Goal: Information Seeking & Learning: Learn about a topic

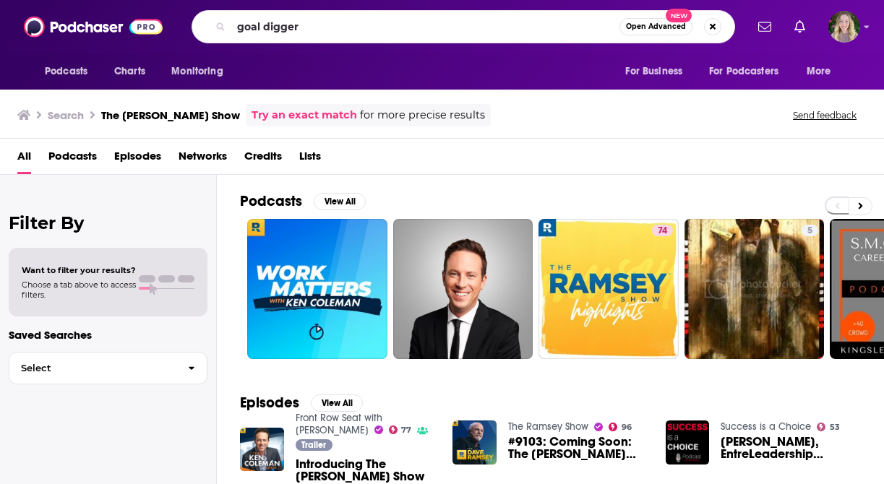
type input "goal digger"
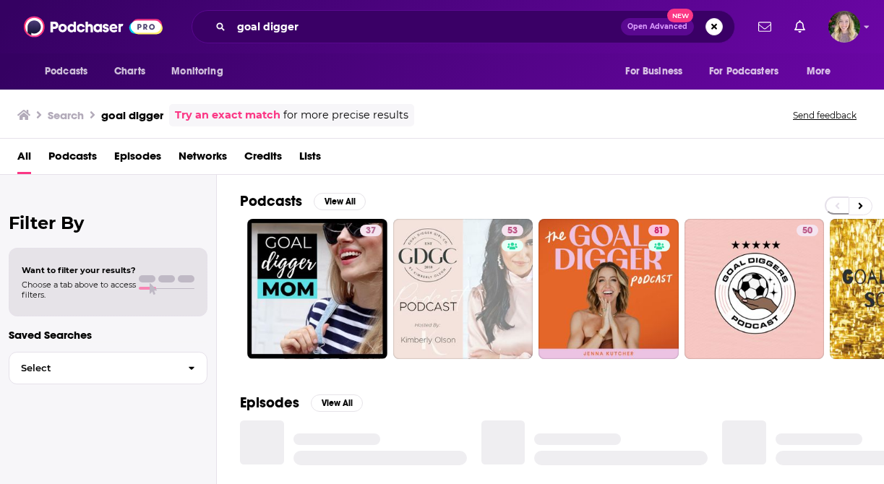
scroll to position [9, 0]
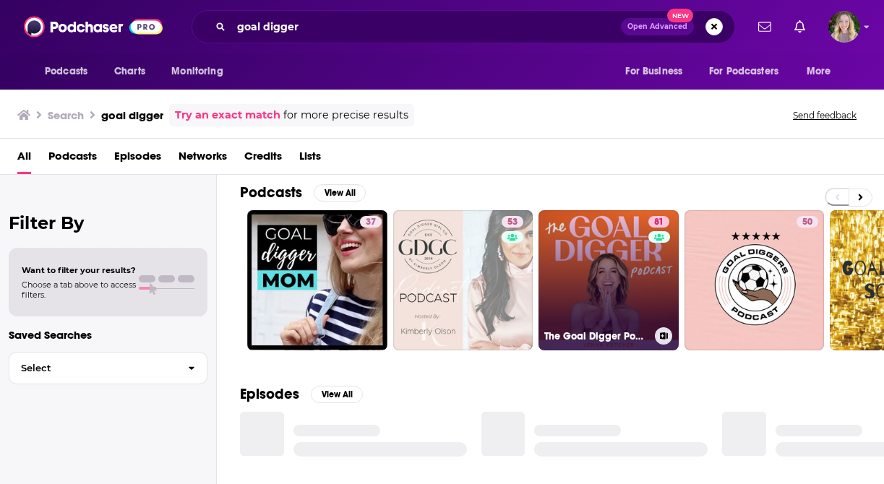
click at [558, 257] on link "81 The Goal Digger Podcast | Top Business and Marketing Podcast for Creatives, …" at bounding box center [608, 280] width 140 height 140
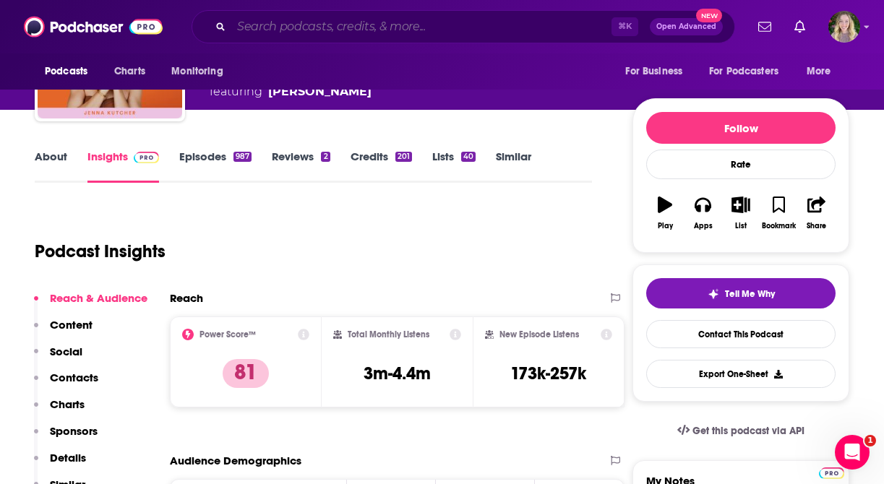
click at [333, 26] on input "Search podcasts, credits, & more..." at bounding box center [421, 26] width 380 height 23
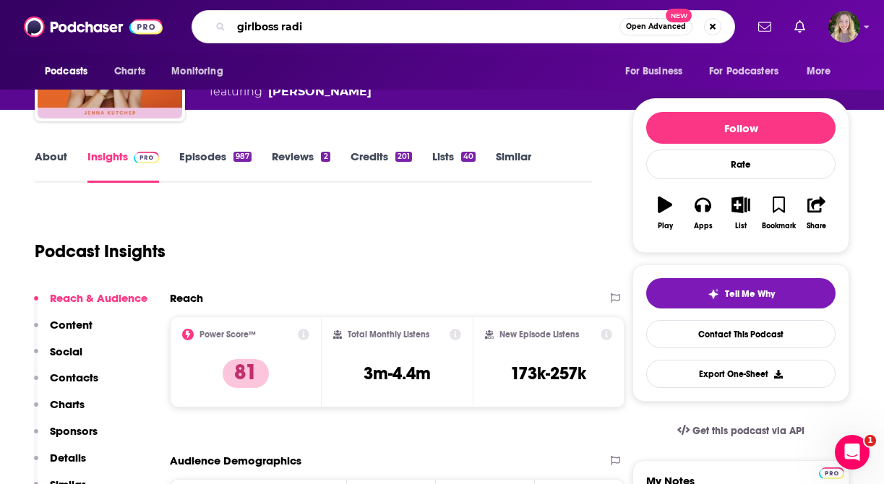
type input "girlboss radio"
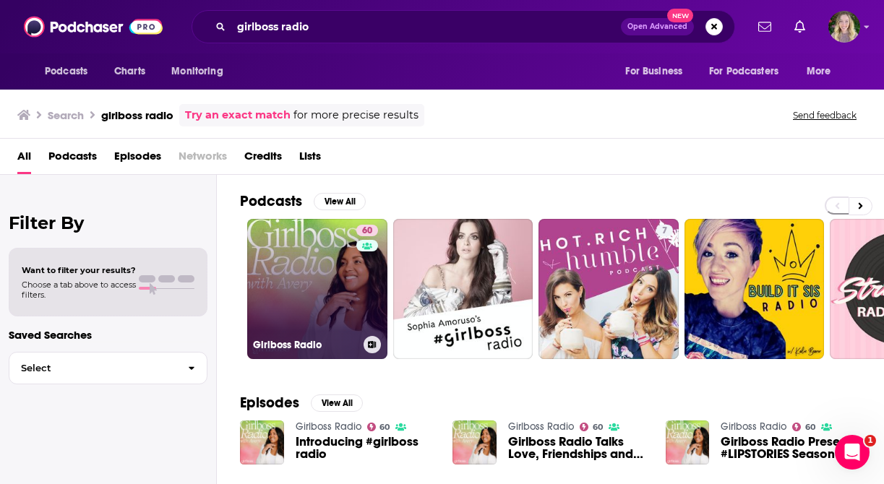
click at [301, 267] on link "60 Girlboss Radio" at bounding box center [317, 289] width 140 height 140
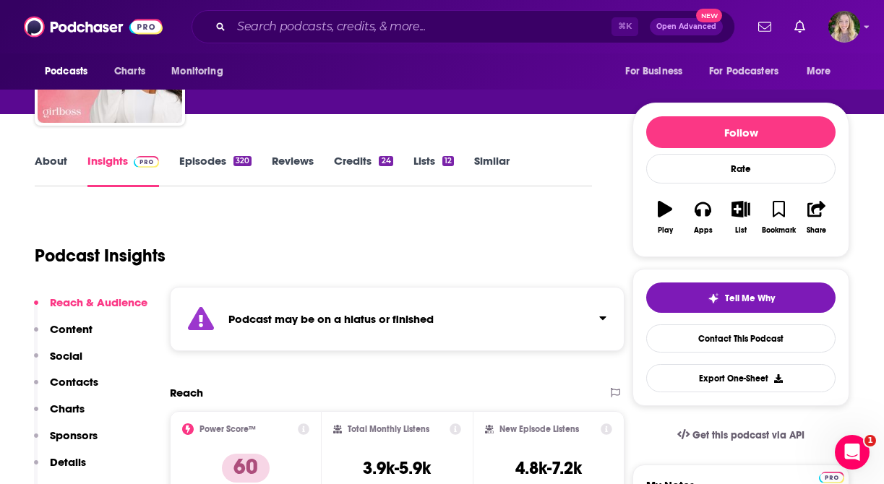
scroll to position [98, 0]
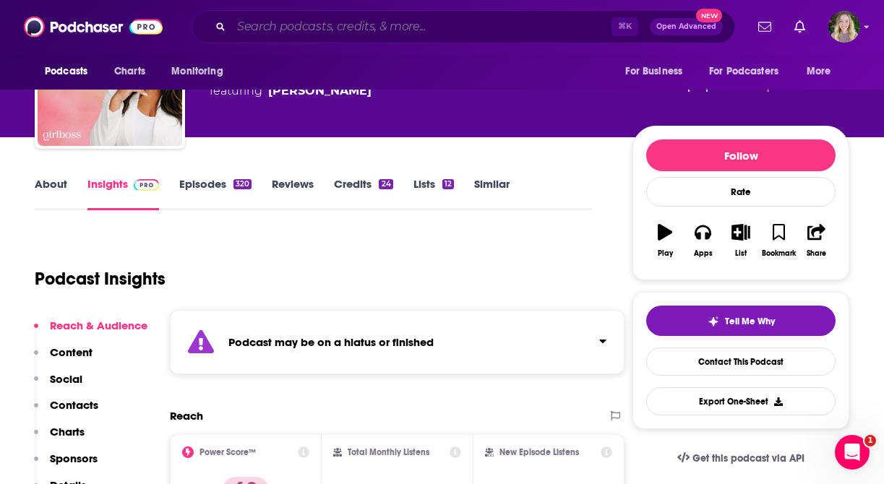
click at [334, 22] on input "Search podcasts, credits, & more..." at bounding box center [421, 26] width 380 height 23
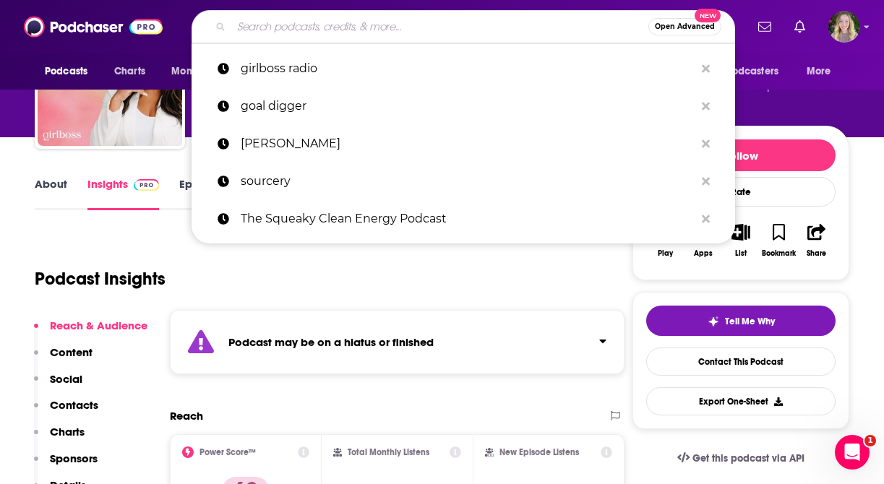
paste input "Hello 7"
type input "Hello 7"
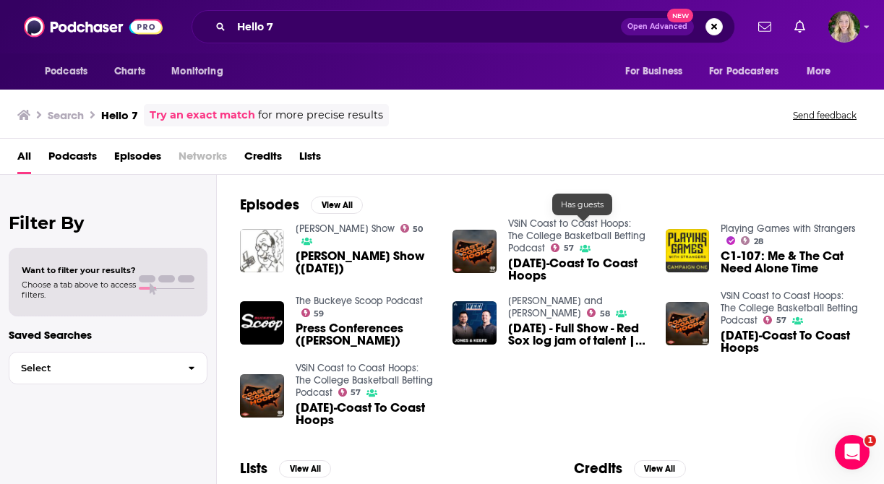
scroll to position [258, 0]
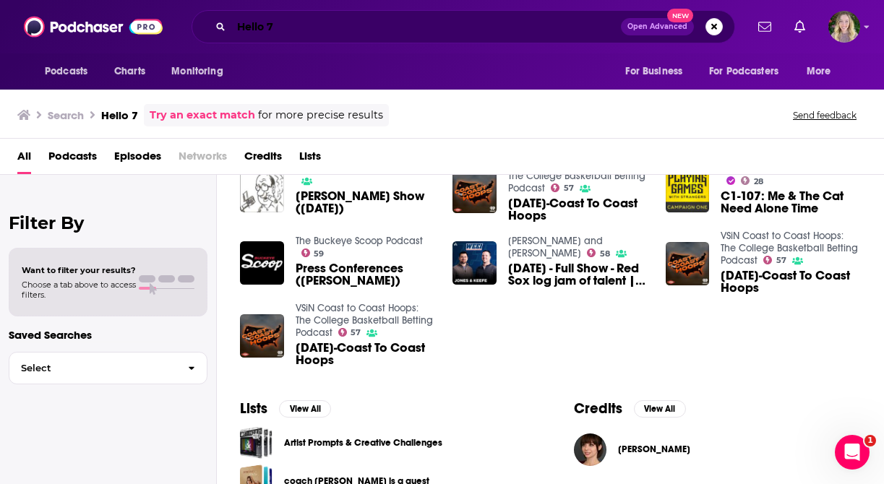
click at [283, 27] on input "Hello 7" at bounding box center [425, 26] width 389 height 23
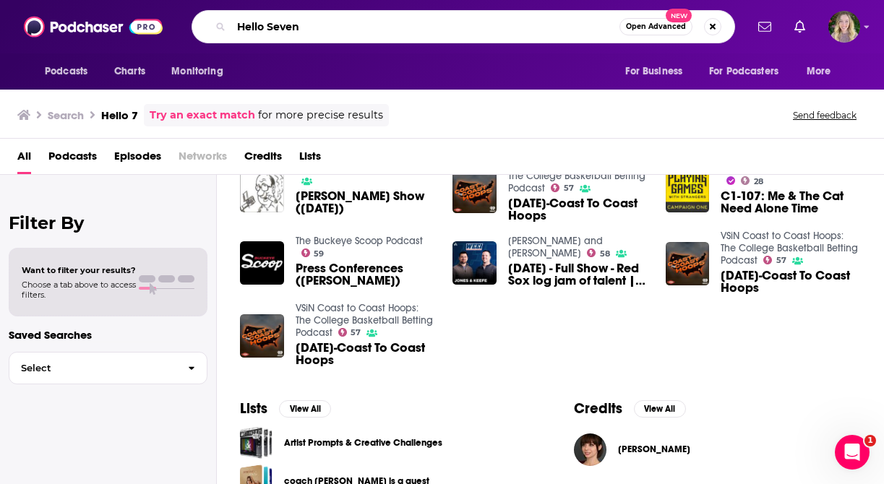
type input "Hello Seven"
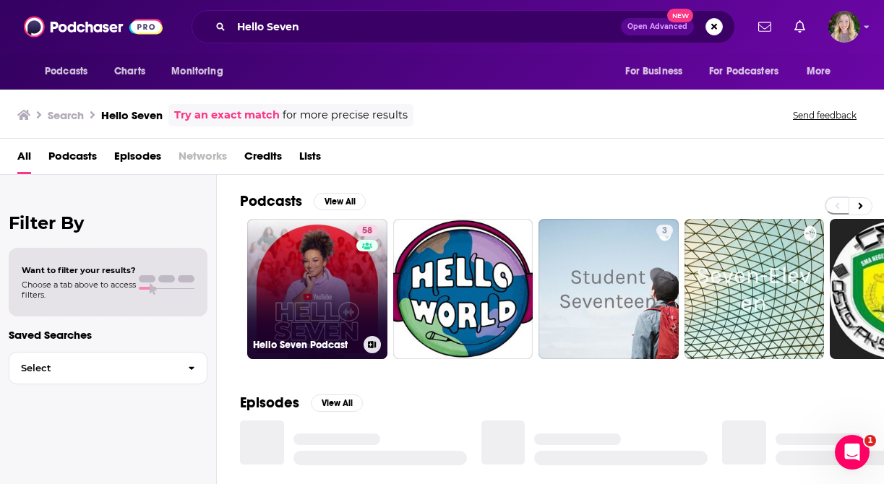
click at [333, 273] on link "58 Hello Seven Podcast" at bounding box center [317, 289] width 140 height 140
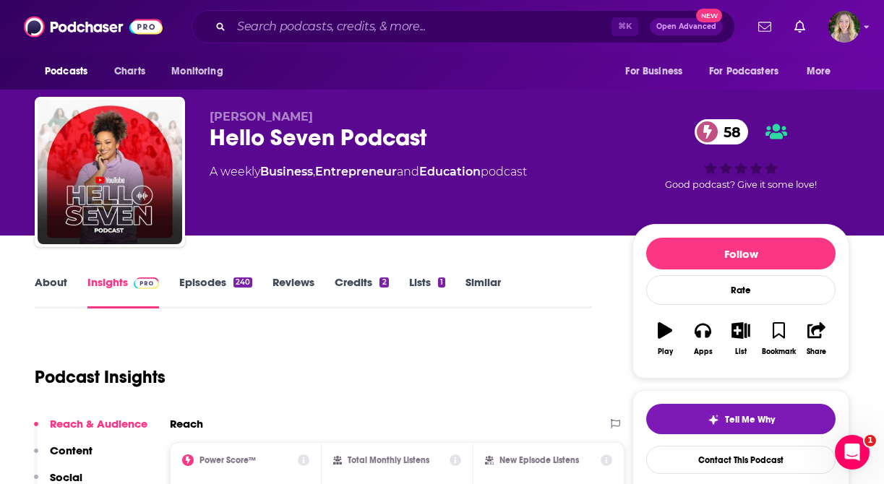
scroll to position [194, 0]
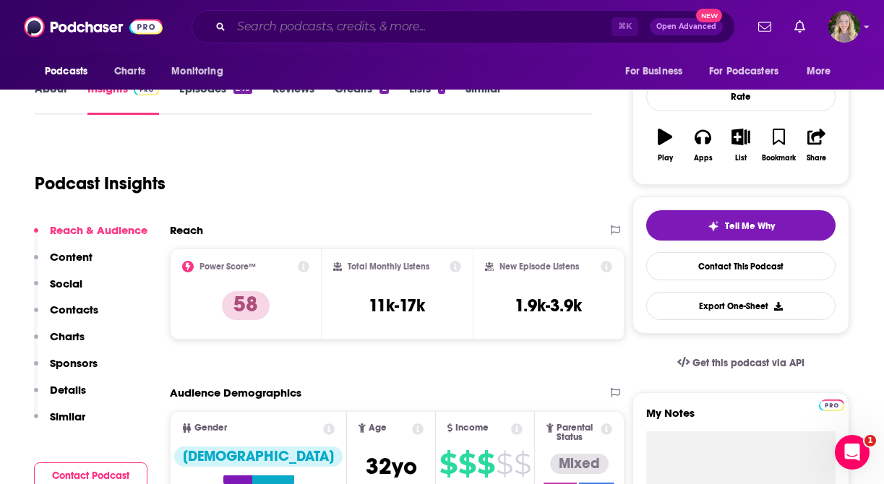
click at [264, 19] on input "Search podcasts, credits, & more..." at bounding box center [421, 26] width 380 height 23
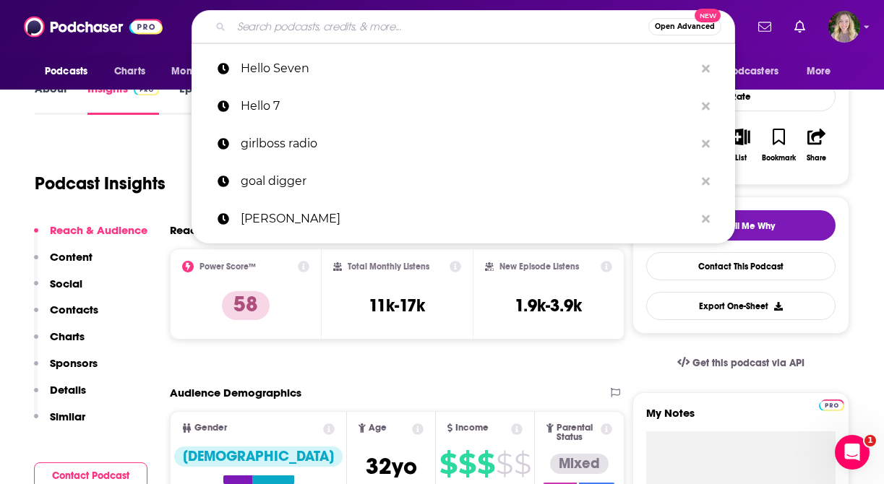
paste input "She Means Business Podcast"
type input "She Means Business Podcast"
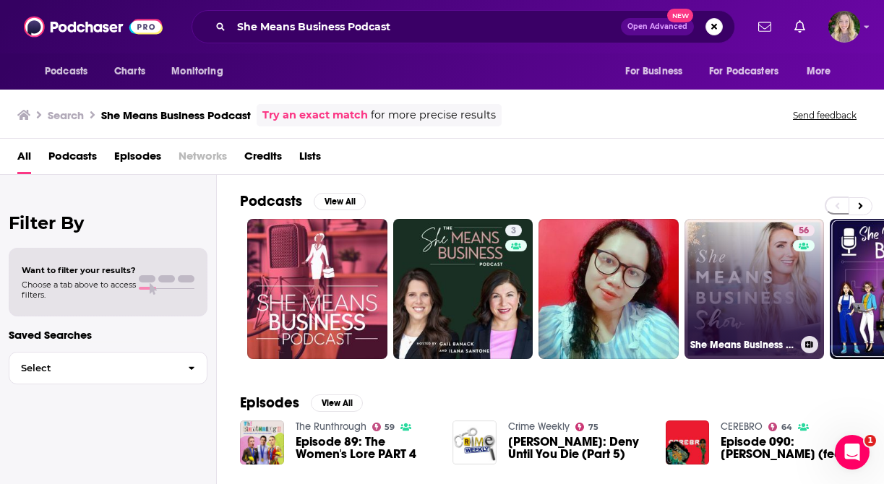
click at [730, 290] on link "56 She Means Business Show" at bounding box center [754, 289] width 140 height 140
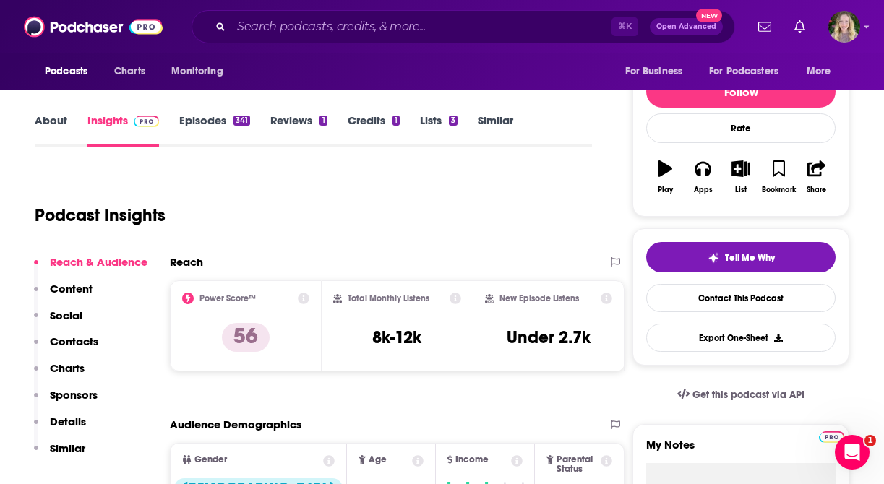
scroll to position [142, 0]
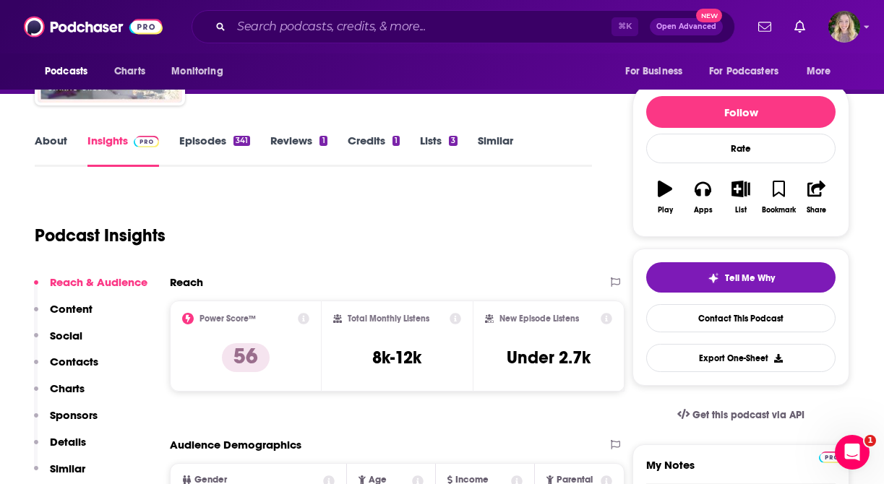
click at [47, 146] on link "About" at bounding box center [51, 150] width 33 height 33
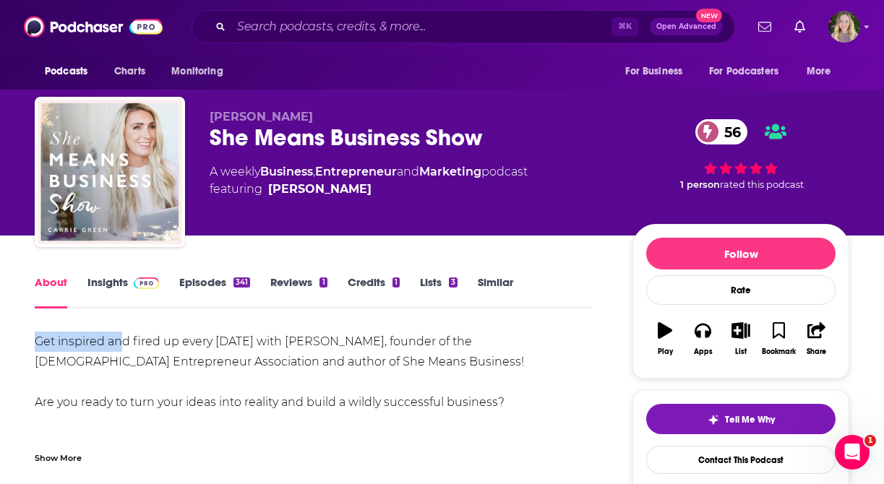
drag, startPoint x: 23, startPoint y: 332, endPoint x: 121, endPoint y: 333, distance: 97.6
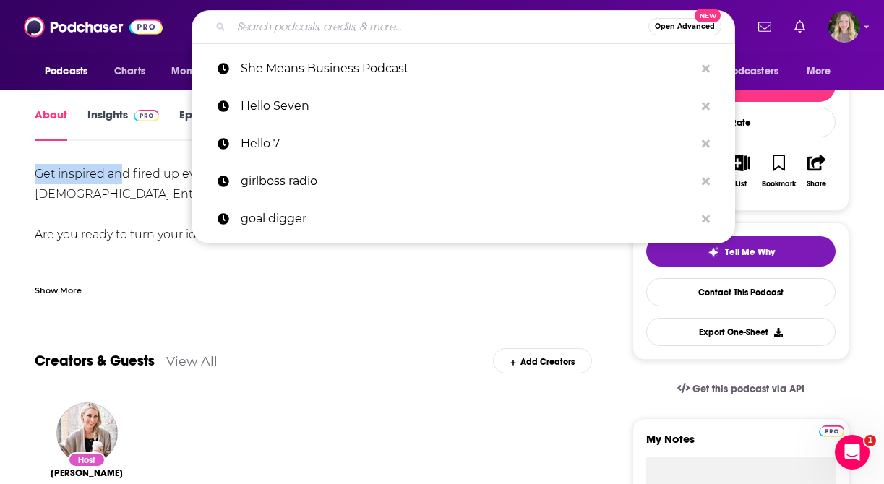
click at [369, 27] on input "Search podcasts, credits, & more..." at bounding box center [439, 26] width 417 height 23
paste input "BOSSY with [PERSON_NAME] & [PERSON_NAME]"
type input "BOSSY with [PERSON_NAME] & [PERSON_NAME]"
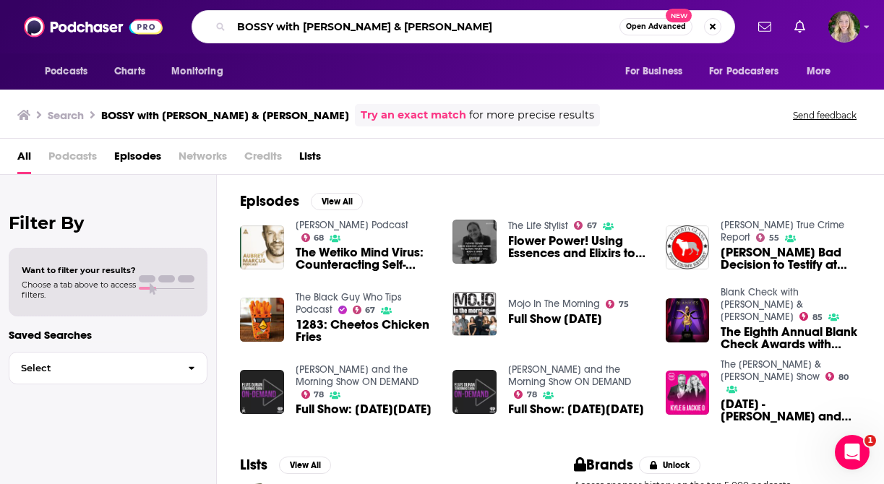
drag, startPoint x: 274, startPoint y: 27, endPoint x: 578, endPoint y: 51, distance: 305.1
click at [580, 53] on div "Podcasts Charts Monitoring BOSSY with [PERSON_NAME] & [PERSON_NAME] Open Advanc…" at bounding box center [442, 26] width 884 height 53
type input "BOSSY"
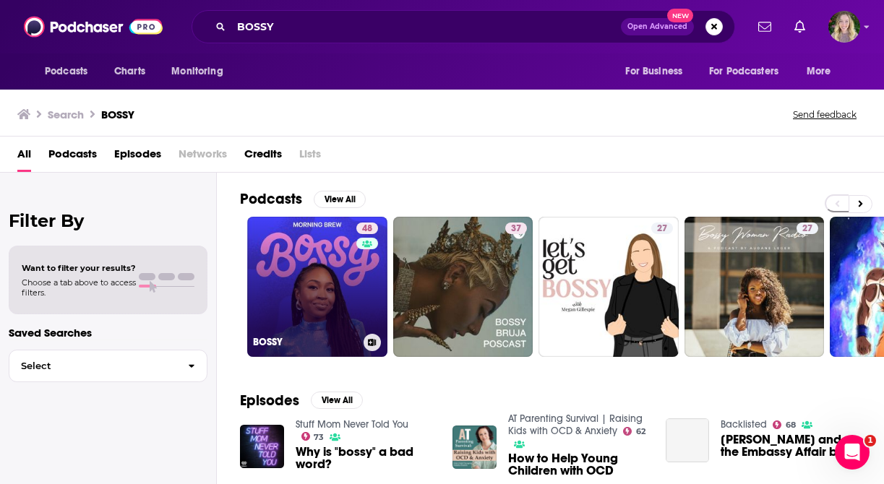
click at [337, 280] on link "48 BOSSY" at bounding box center [317, 287] width 140 height 140
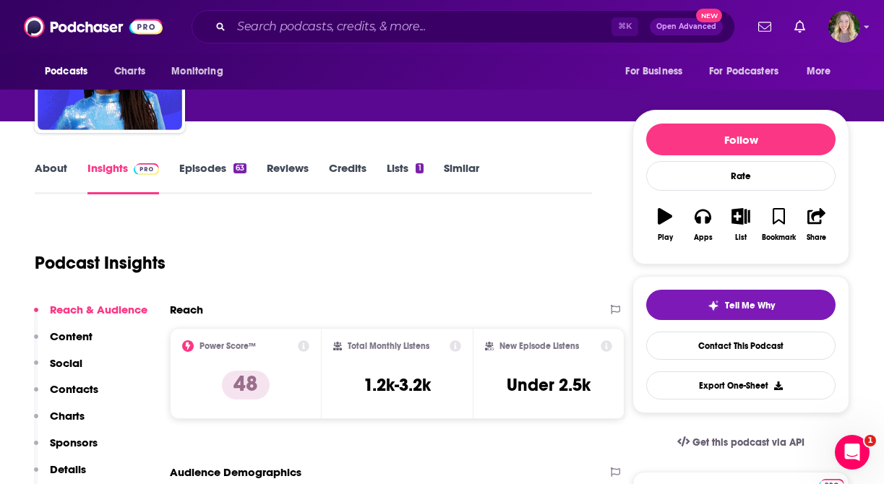
scroll to position [84, 0]
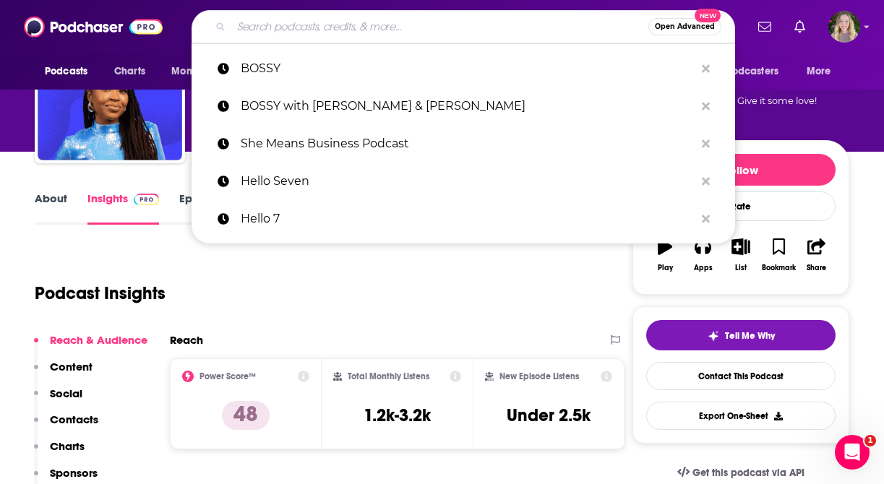
click at [371, 25] on input "Search podcasts, credits, & more..." at bounding box center [439, 26] width 417 height 23
paste input "The Marie Forleo Podcast"
type input "The Marie Forleo Podcast"
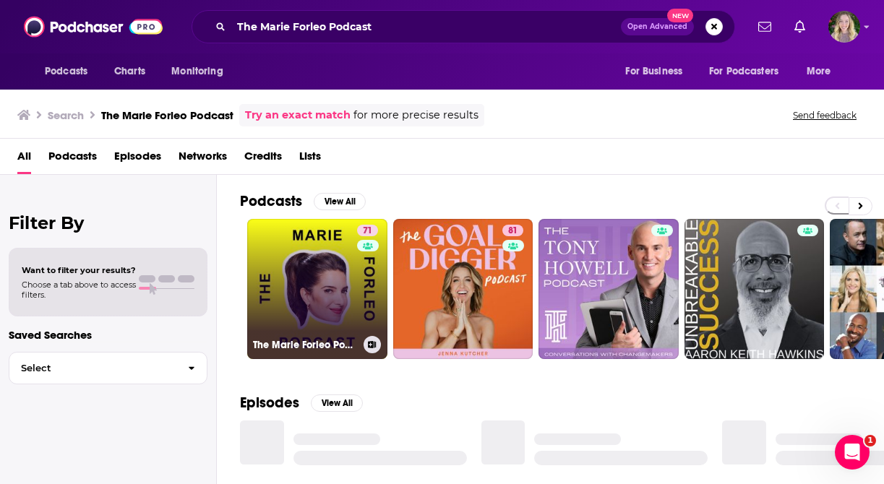
click at [298, 277] on link "71 The [PERSON_NAME] Podcast" at bounding box center [317, 289] width 140 height 140
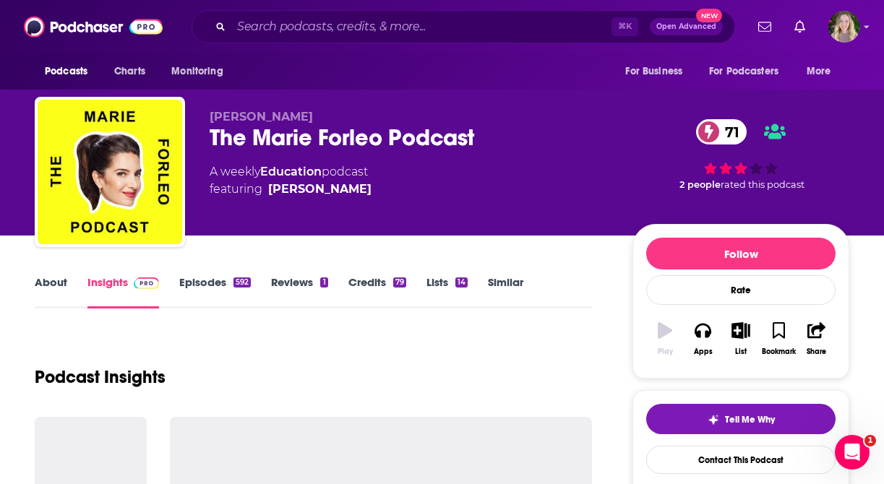
click at [298, 277] on link "Reviews 1" at bounding box center [299, 291] width 56 height 33
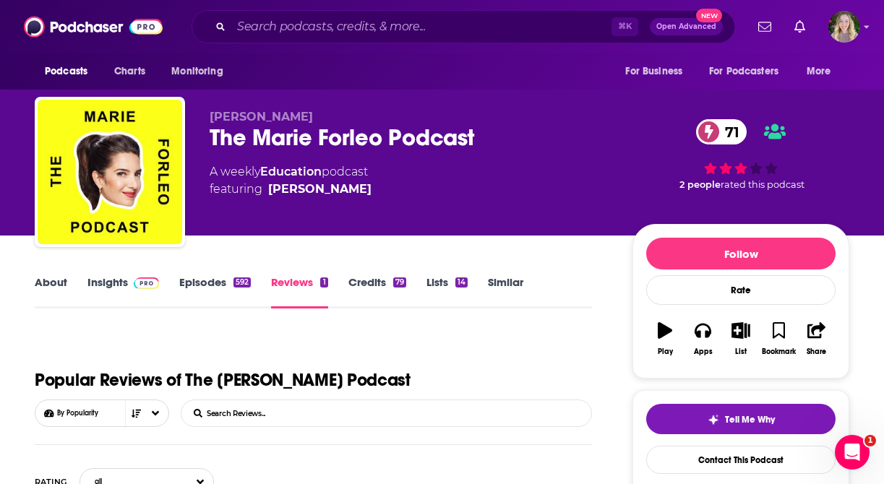
click at [112, 284] on link "Insights" at bounding box center [123, 291] width 72 height 33
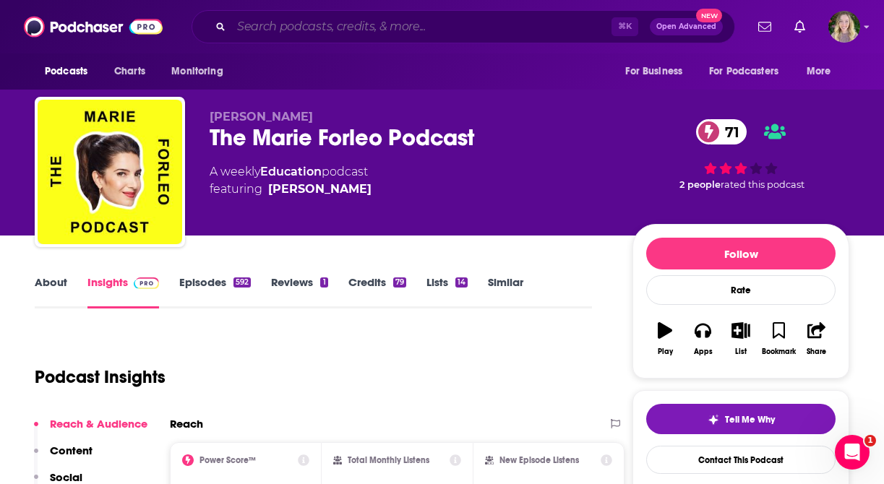
click at [376, 26] on input "Search podcasts, credits, & more..." at bounding box center [421, 26] width 380 height 23
paste input "The Diary of a CEO with [PERSON_NAME]"
type input "The Diary of a CEO with [PERSON_NAME]"
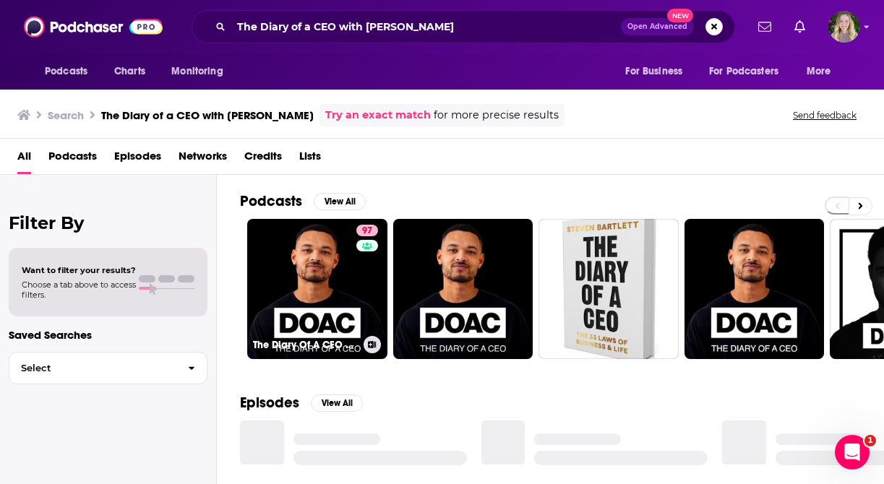
click at [337, 282] on link "97 The Diary Of A CEO with [PERSON_NAME]" at bounding box center [317, 289] width 140 height 140
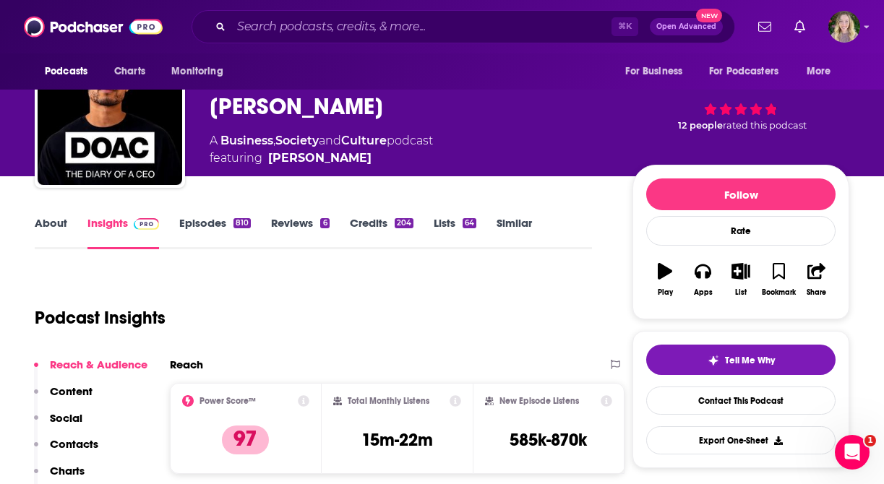
scroll to position [66, 0]
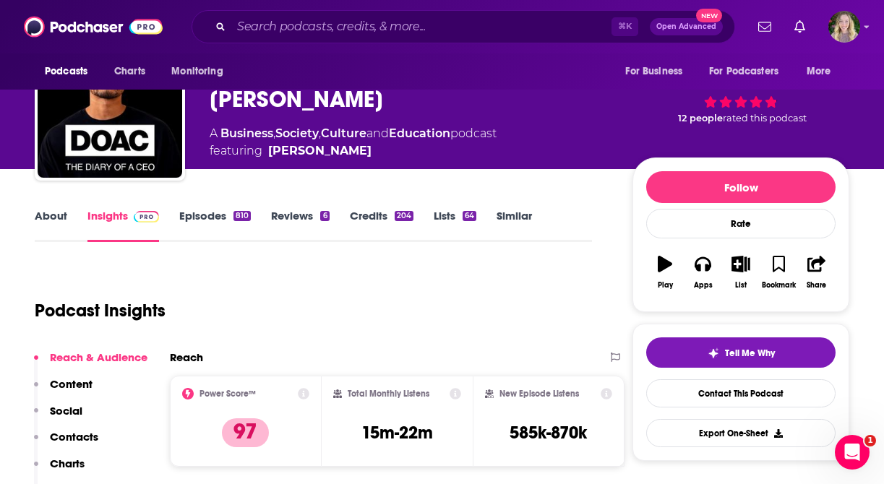
click at [51, 219] on link "About" at bounding box center [51, 225] width 33 height 33
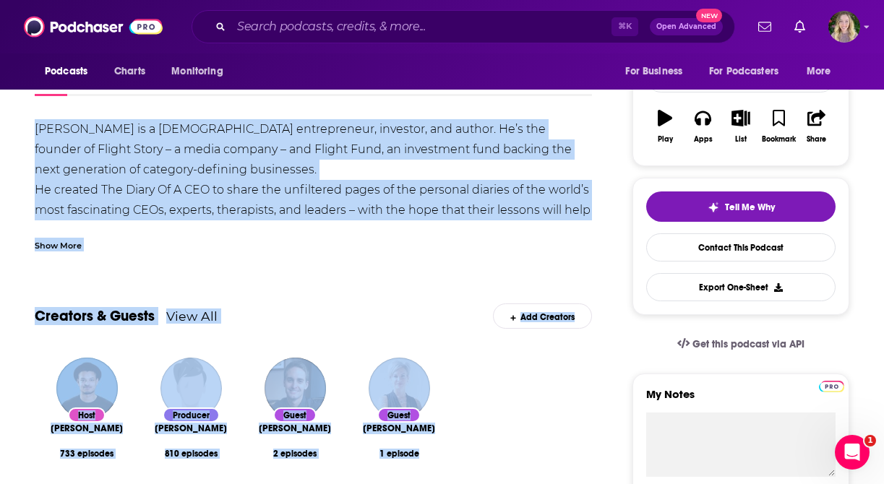
scroll to position [240, 0]
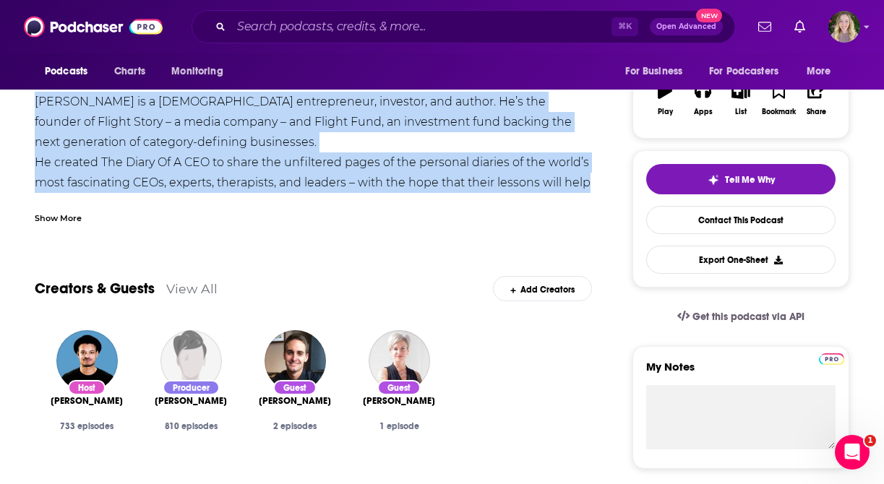
drag, startPoint x: 33, startPoint y: 338, endPoint x: 605, endPoint y: 182, distance: 592.5
copy div "[PERSON_NAME] is a [DEMOGRAPHIC_DATA] entrepreneur, investor, and author. He’s …"
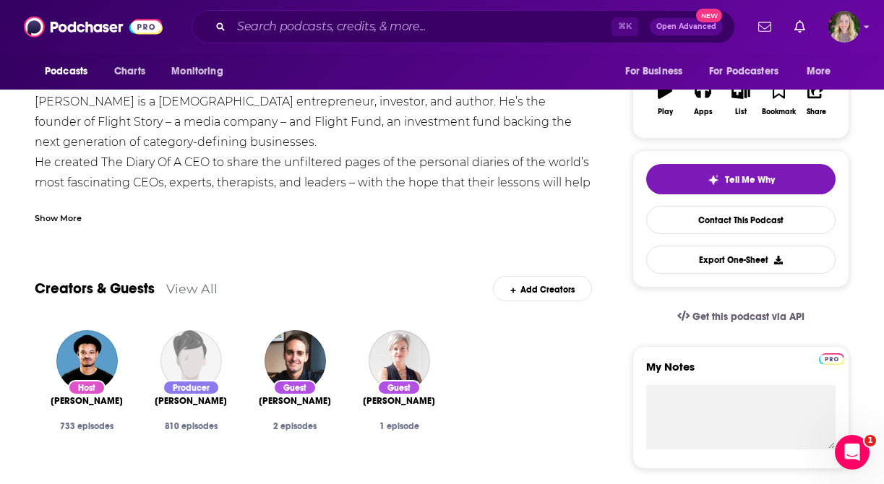
click at [71, 220] on div "Show More" at bounding box center [58, 217] width 47 height 14
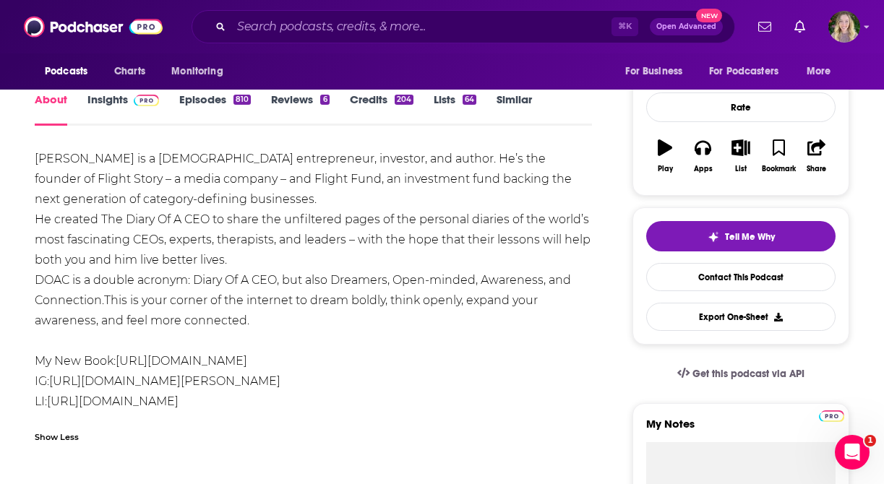
scroll to position [150, 0]
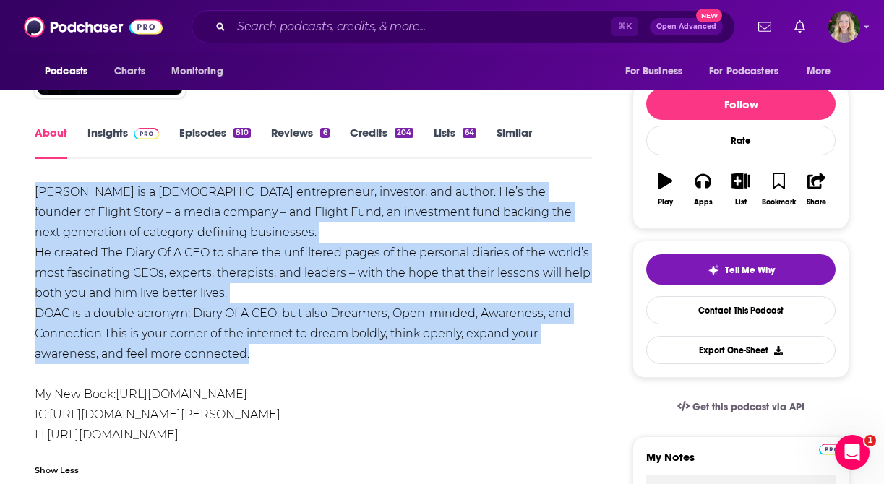
copy div "[PERSON_NAME] is a [DEMOGRAPHIC_DATA] entrepreneur, investor, and author. He’s …"
drag, startPoint x: 254, startPoint y: 353, endPoint x: 38, endPoint y: 198, distance: 265.5
click at [38, 197] on div "[PERSON_NAME] is a [DEMOGRAPHIC_DATA] entrepreneur, investor, and author. He’s …" at bounding box center [313, 313] width 557 height 263
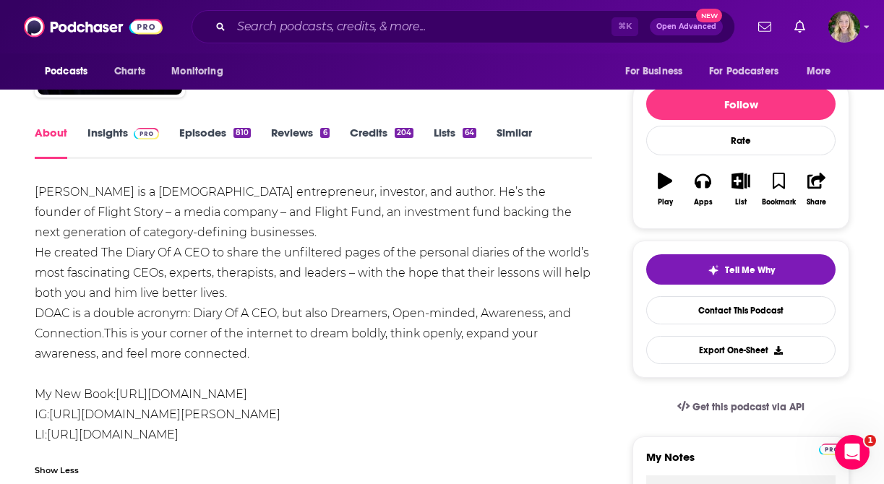
click at [343, 38] on div "⌘ K Open Advanced New" at bounding box center [462, 26] width 543 height 33
click at [335, 33] on input "Search podcasts, credits, & more..." at bounding box center [421, 26] width 380 height 23
paste input "The Breakthrough Brand Podcast"
type input "The Breakthrough Brand Podcast"
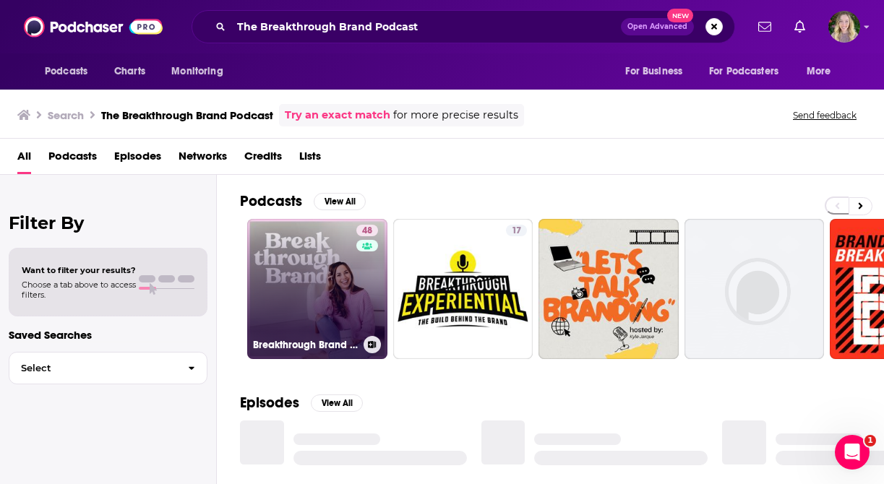
click at [308, 264] on link "48 Breakthrough Brand Podcast - Online Business Growth, Website Design Strategi…" at bounding box center [317, 289] width 140 height 140
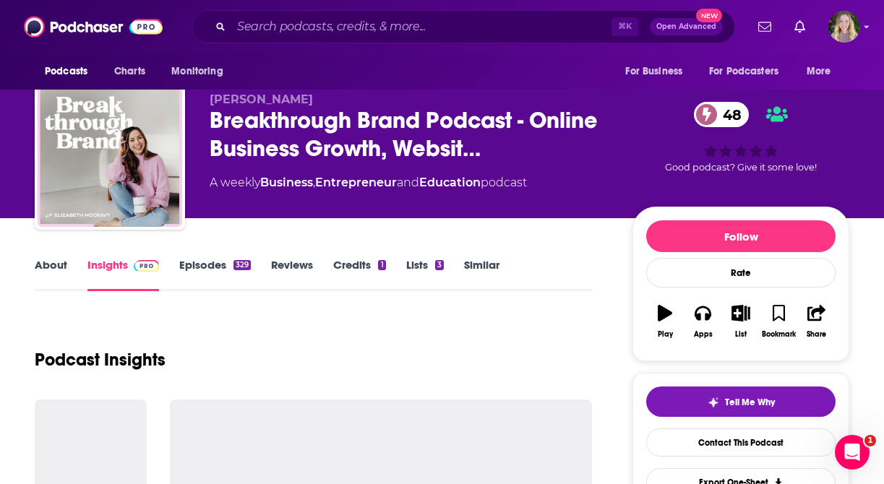
scroll to position [79, 0]
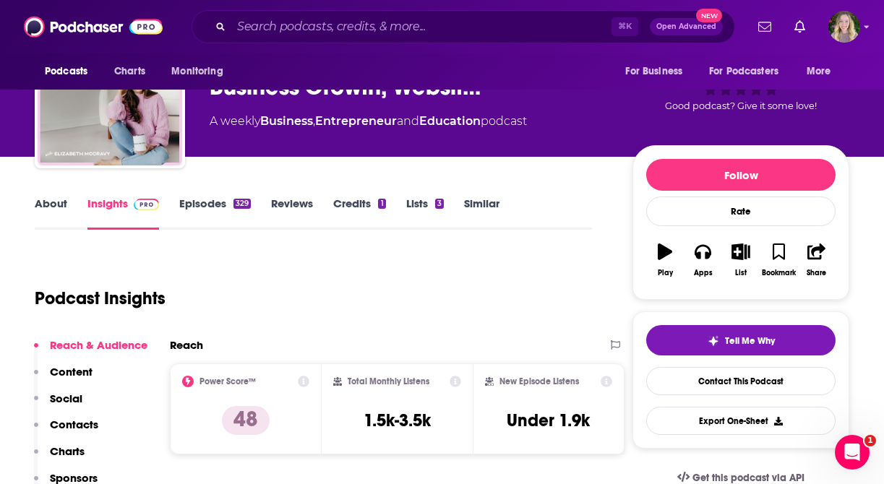
click at [52, 206] on link "About" at bounding box center [51, 213] width 33 height 33
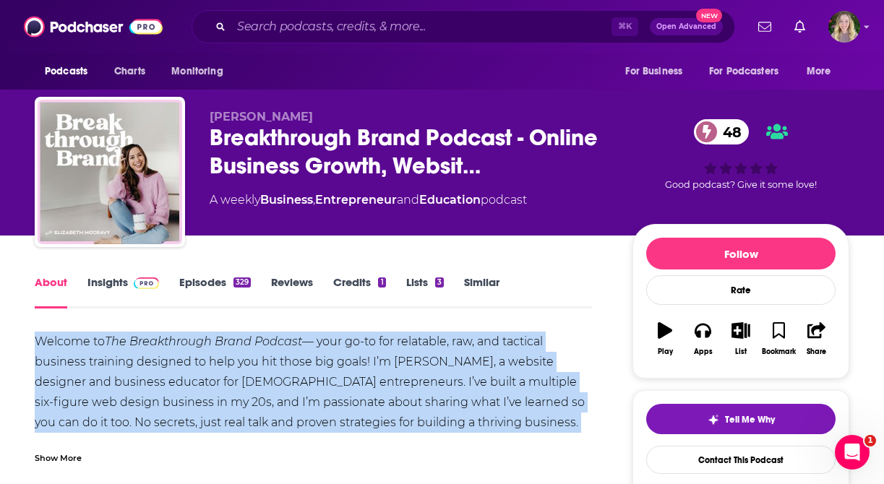
copy div "Welcome to The Breakthrough Brand Podcast — your go-to for relatable, raw, and …"
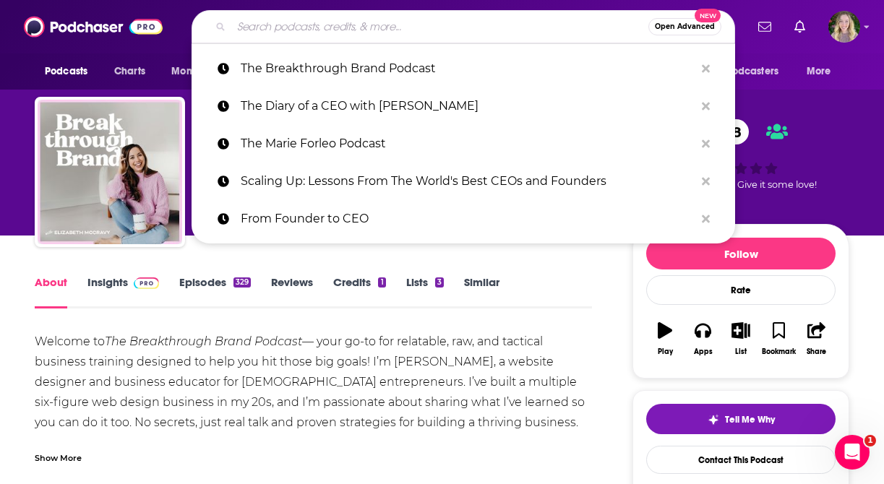
click at [303, 30] on input "Search podcasts, credits, & more..." at bounding box center [439, 26] width 417 height 23
paste input "BossBabe with [PERSON_NAME]"
type input "BossBabe with [PERSON_NAME]"
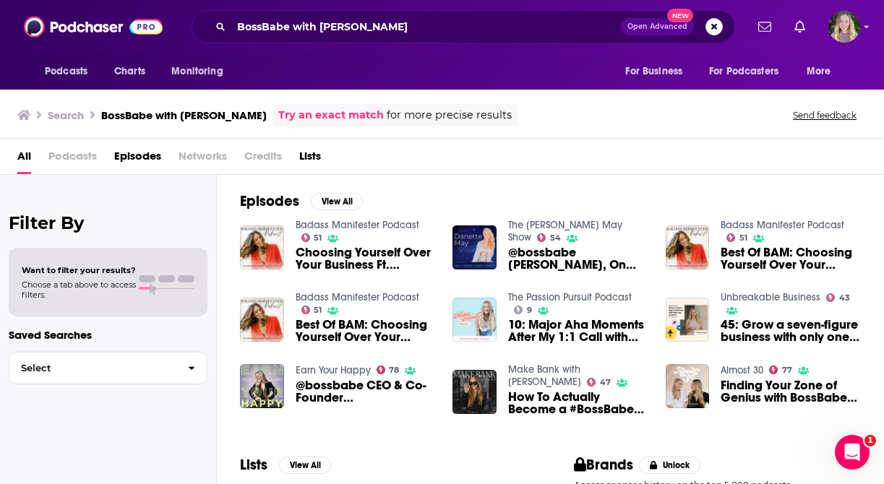
click at [87, 155] on span "Podcasts" at bounding box center [72, 160] width 48 height 30
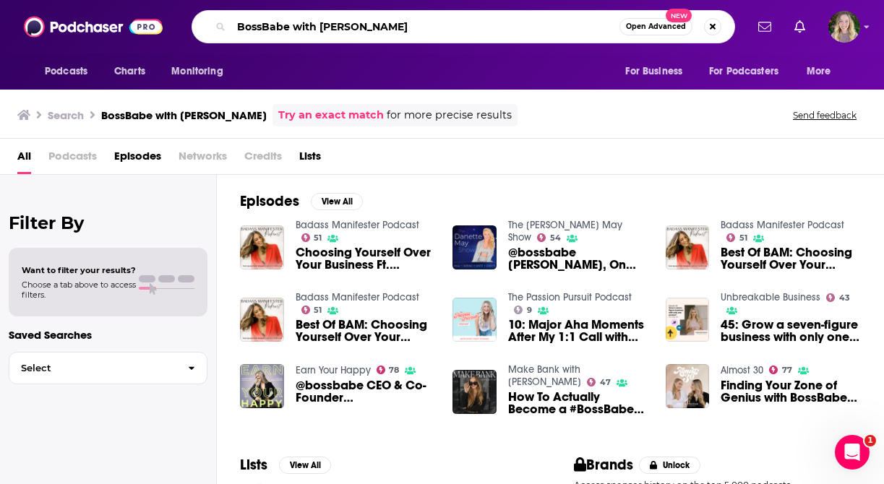
drag, startPoint x: 404, startPoint y: 27, endPoint x: 283, endPoint y: 27, distance: 120.7
click at [283, 27] on input "BossBabe with [PERSON_NAME]" at bounding box center [425, 26] width 388 height 23
type input "BossBabe"
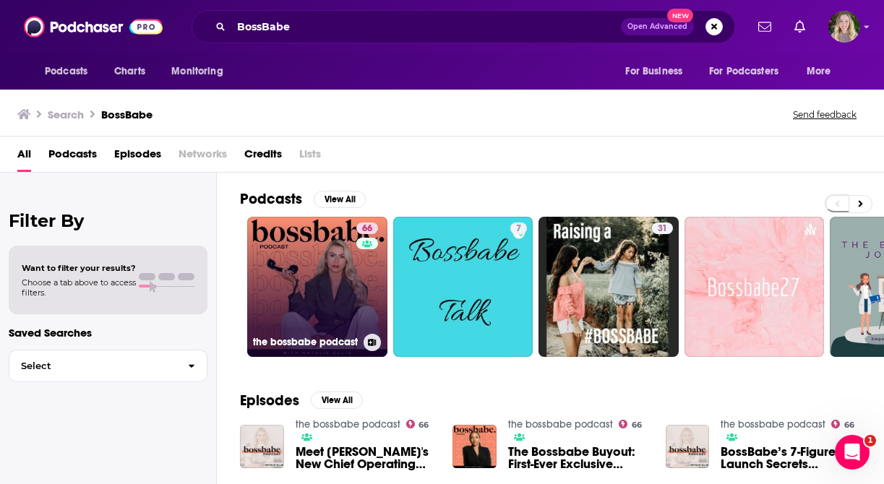
click at [322, 252] on link "66 the bossbabe podcast" at bounding box center [317, 287] width 140 height 140
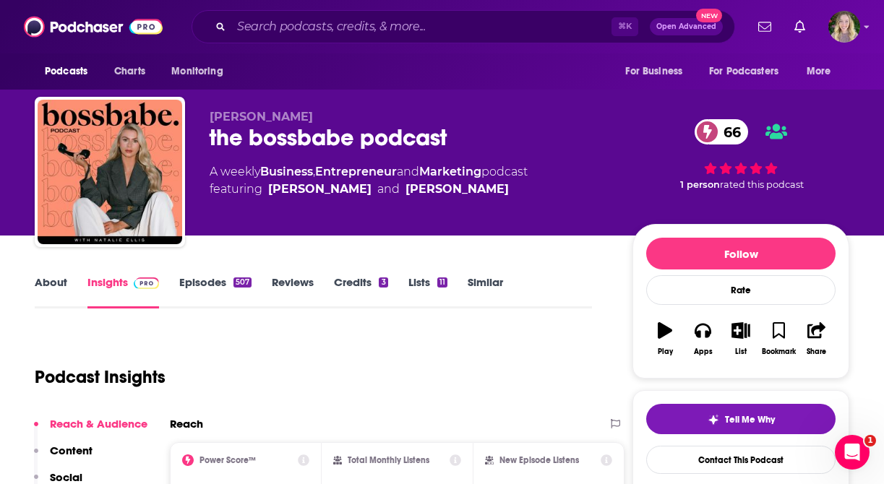
scroll to position [97, 0]
